Goal: Navigation & Orientation: Find specific page/section

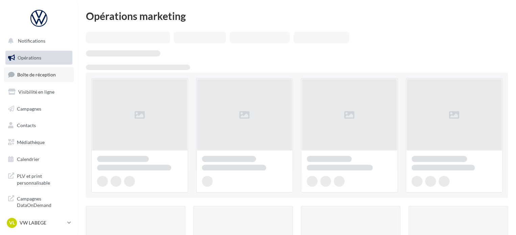
click at [50, 75] on span "Boîte de réception" at bounding box center [36, 75] width 39 height 6
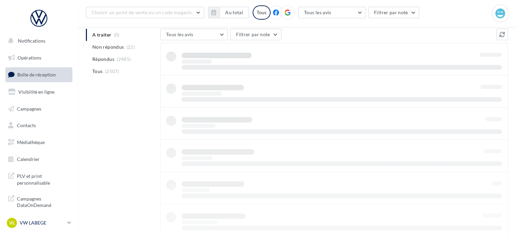
scroll to position [31, 0]
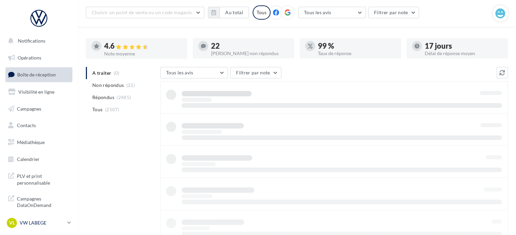
click at [48, 223] on p "VW LABEGE" at bounding box center [42, 223] width 45 height 7
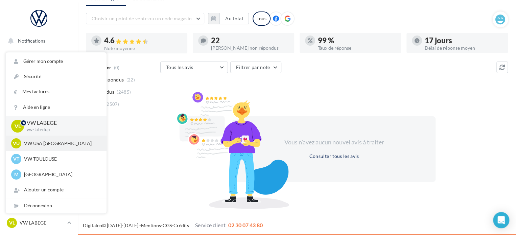
click at [53, 145] on p "VW USA [GEOGRAPHIC_DATA]" at bounding box center [61, 143] width 74 height 7
